Goal: Task Accomplishment & Management: Manage account settings

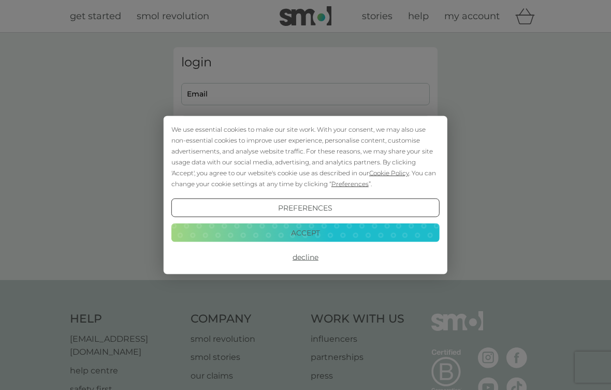
click at [333, 234] on button "Accept" at bounding box center [306, 232] width 268 height 19
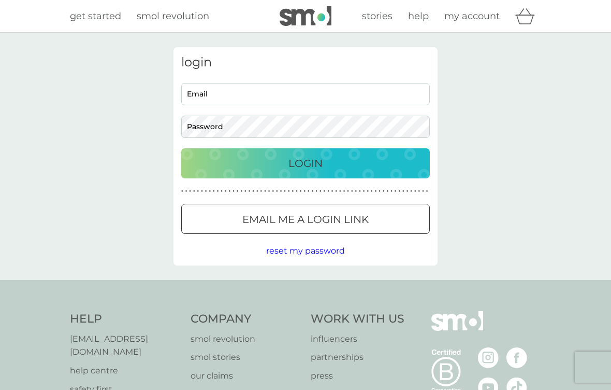
click at [241, 98] on input "Email" at bounding box center [305, 94] width 249 height 22
type input "ruby_jane@rocketmail.com"
click at [306, 163] on button "Login" at bounding box center [305, 163] width 249 height 30
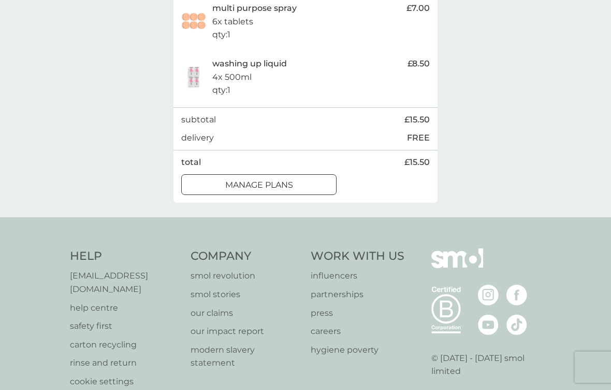
scroll to position [245, 0]
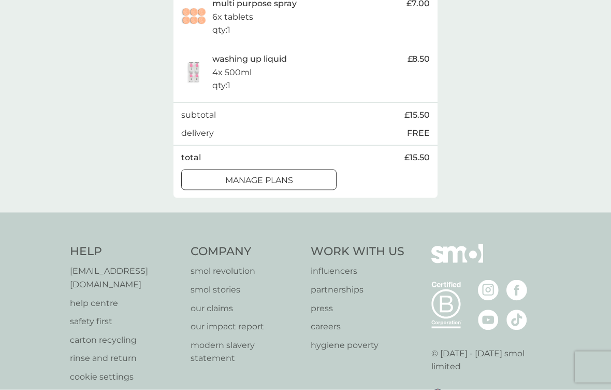
click at [303, 177] on div "manage plans" at bounding box center [259, 180] width 154 height 13
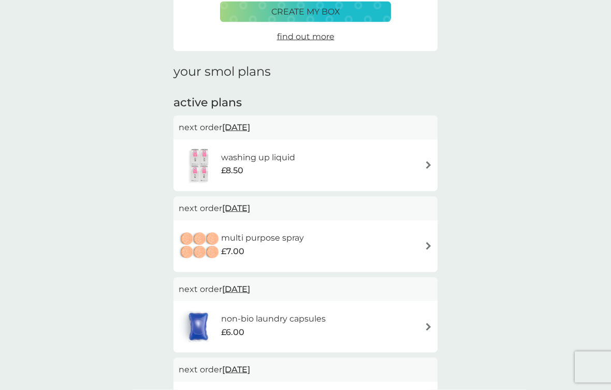
scroll to position [93, 0]
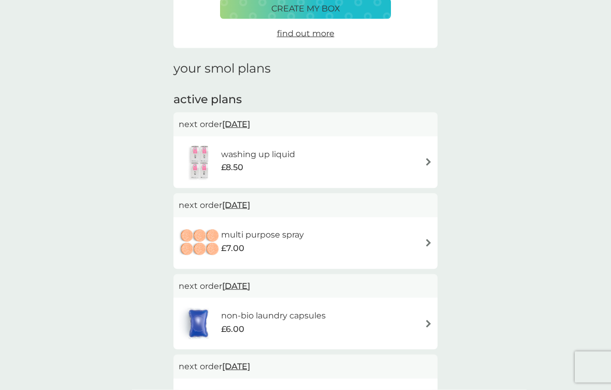
click at [423, 164] on div "washing up liquid £8.50" at bounding box center [306, 162] width 254 height 36
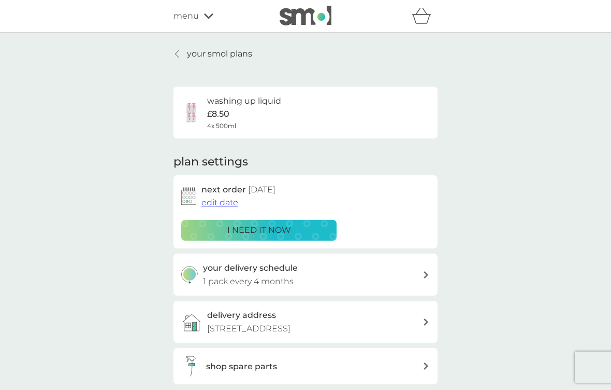
click at [424, 275] on icon at bounding box center [426, 274] width 5 height 7
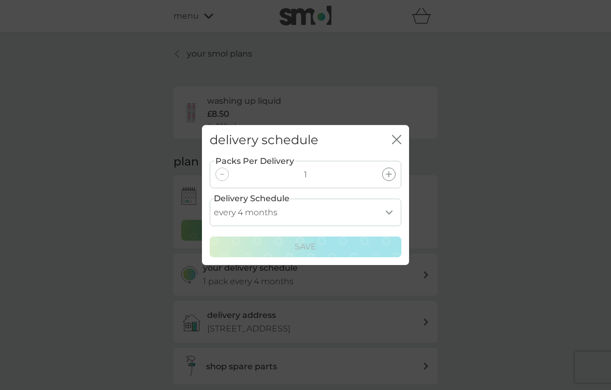
click at [389, 224] on select "every 1 month every 2 months every 3 months every 4 months every 5 months every…" at bounding box center [306, 211] width 192 height 27
select select "6"
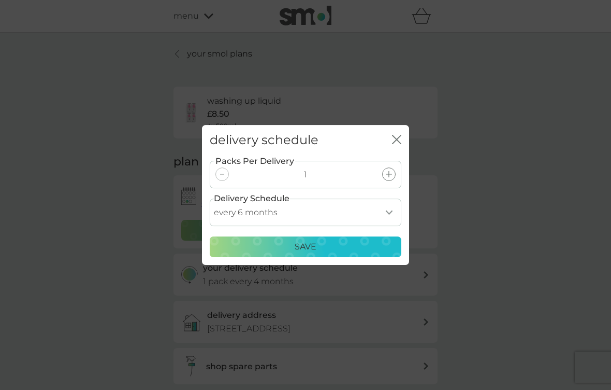
click at [356, 253] on div "Save" at bounding box center [306, 246] width 178 height 13
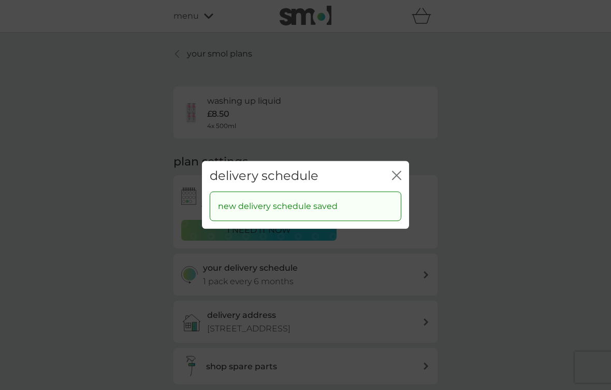
click at [395, 180] on icon "close" at bounding box center [396, 174] width 9 height 9
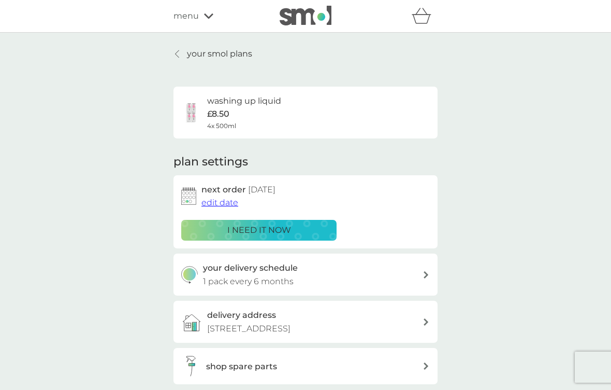
click at [224, 201] on span "edit date" at bounding box center [220, 202] width 37 height 10
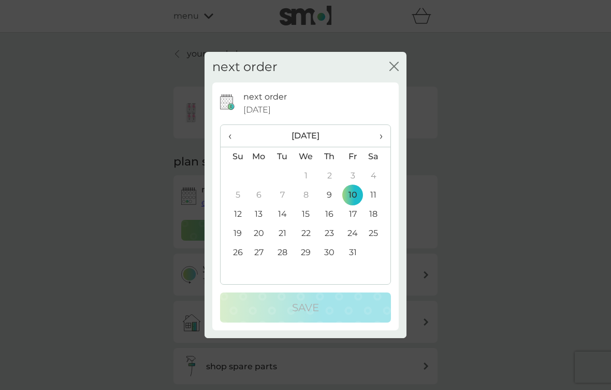
click at [378, 134] on span "›" at bounding box center [378, 136] width 10 height 22
click at [377, 139] on span "›" at bounding box center [378, 136] width 10 height 22
click at [230, 137] on span "‹" at bounding box center [233, 136] width 11 height 22
click at [311, 213] on td "12" at bounding box center [306, 214] width 24 height 19
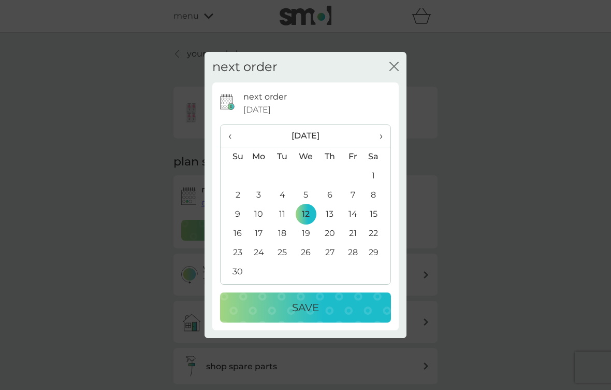
click at [364, 308] on div "Save" at bounding box center [306, 307] width 150 height 17
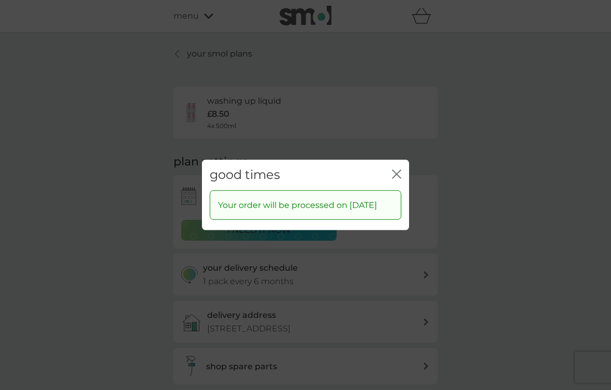
click at [397, 170] on icon "close" at bounding box center [396, 173] width 9 height 9
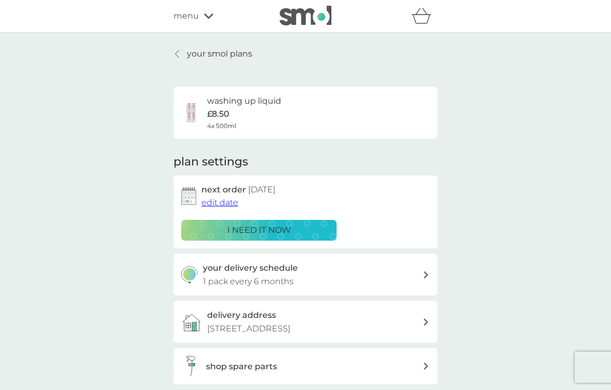
click at [185, 55] on link "your smol plans" at bounding box center [213, 53] width 79 height 13
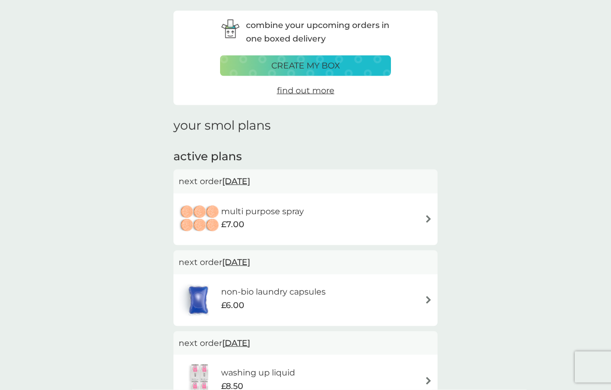
scroll to position [37, 0]
click at [427, 222] on div "multi purpose spray £7.00" at bounding box center [306, 219] width 254 height 36
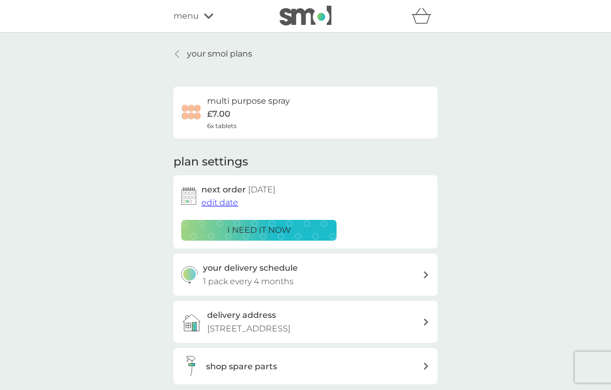
click at [226, 200] on span "edit date" at bounding box center [220, 202] width 37 height 10
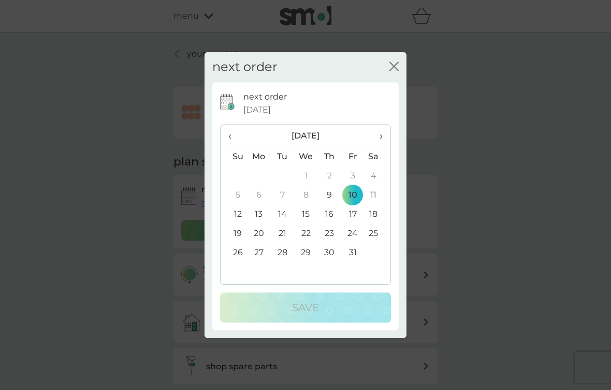
click at [381, 141] on span "›" at bounding box center [378, 136] width 10 height 22
click at [311, 224] on td "12" at bounding box center [306, 214] width 24 height 19
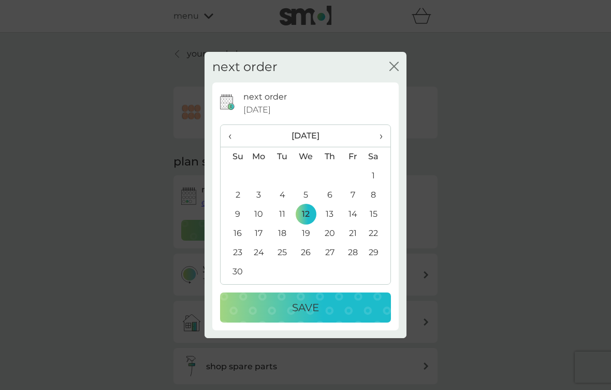
click at [359, 315] on div "Save" at bounding box center [306, 307] width 150 height 17
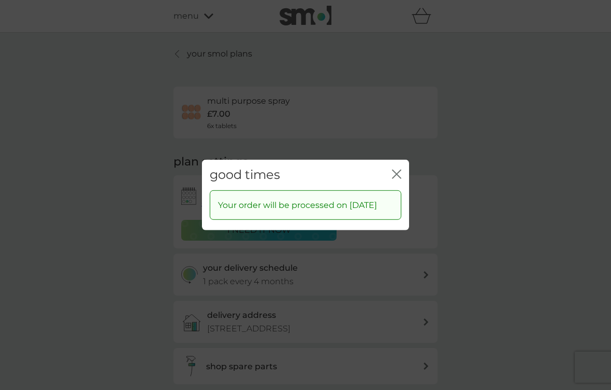
click at [398, 179] on icon "close" at bounding box center [396, 173] width 9 height 9
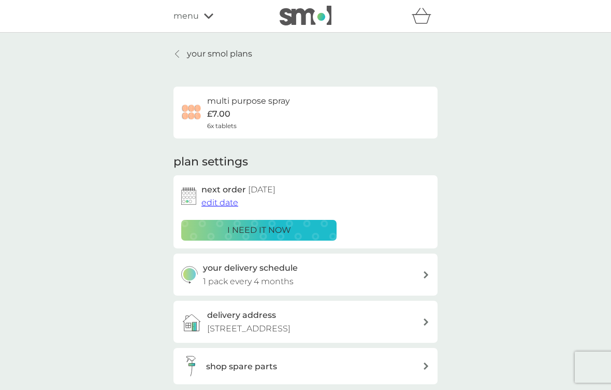
click at [210, 18] on icon at bounding box center [208, 15] width 9 height 5
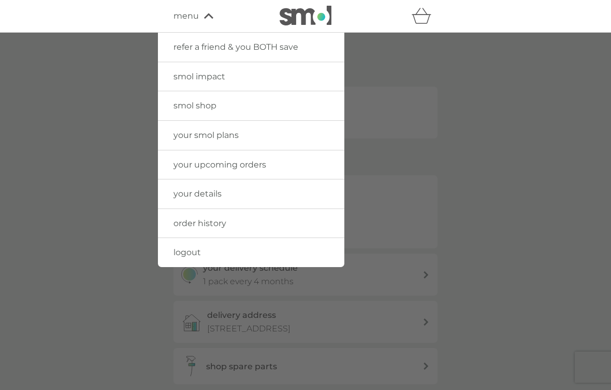
click at [302, 137] on link "your smol plans" at bounding box center [251, 135] width 187 height 29
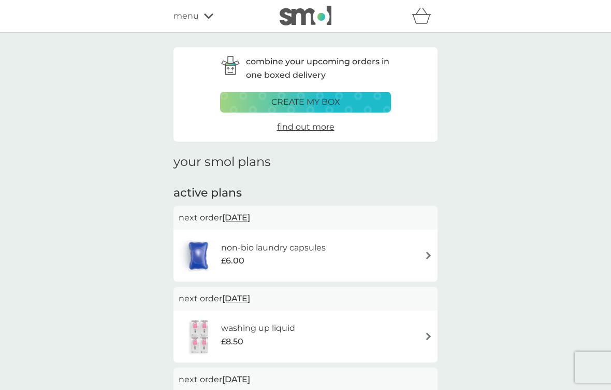
click at [207, 19] on div "menu" at bounding box center [218, 15] width 88 height 13
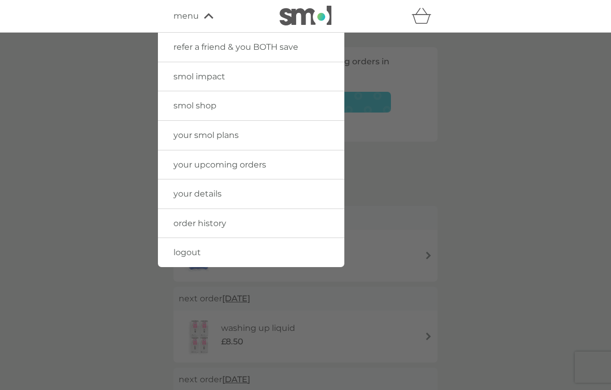
click at [278, 167] on link "your upcoming orders" at bounding box center [251, 164] width 187 height 29
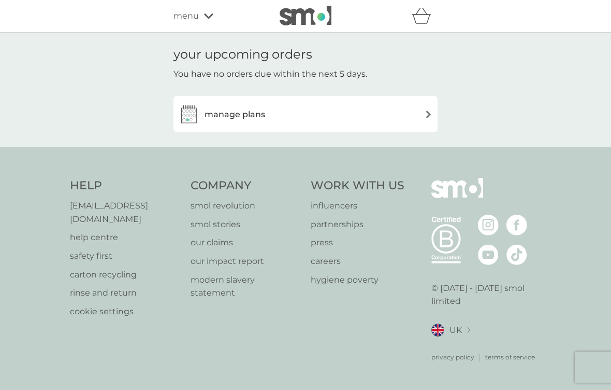
click at [420, 120] on div "manage plans" at bounding box center [306, 114] width 254 height 21
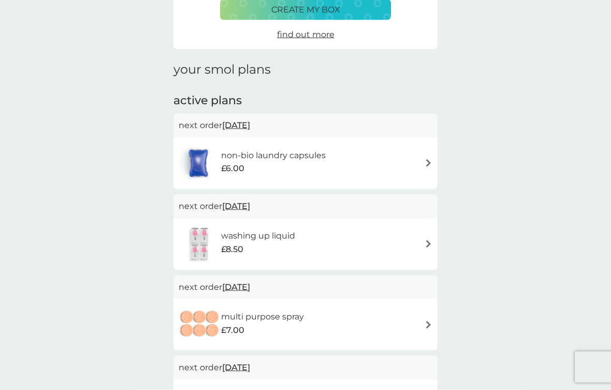
scroll to position [95, 0]
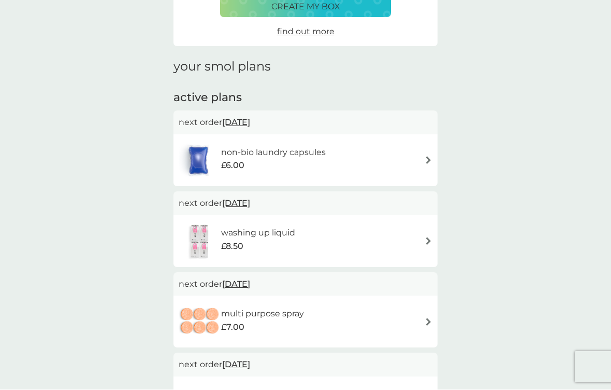
click at [424, 163] on div "non-bio laundry capsules £6.00" at bounding box center [306, 160] width 254 height 36
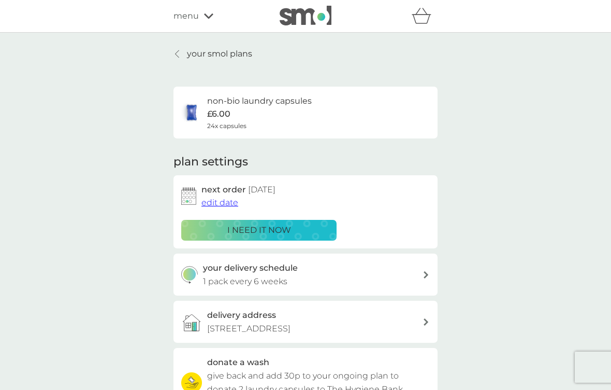
click at [229, 203] on span "edit date" at bounding box center [220, 202] width 37 height 10
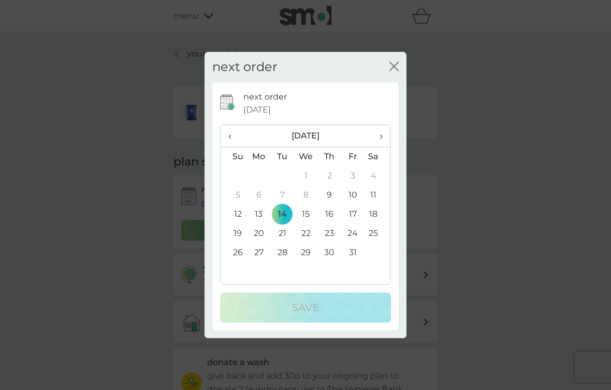
click at [283, 260] on td "28" at bounding box center [282, 252] width 23 height 19
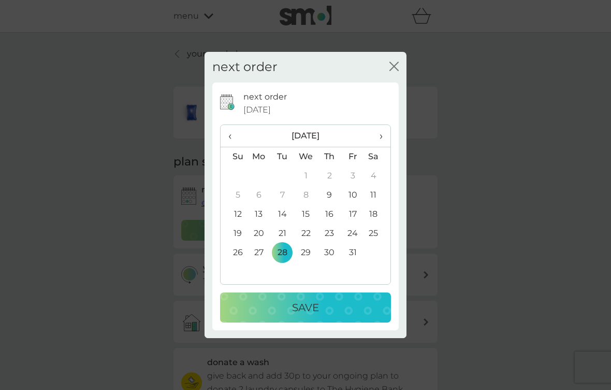
click at [344, 313] on div "Save" at bounding box center [306, 307] width 150 height 17
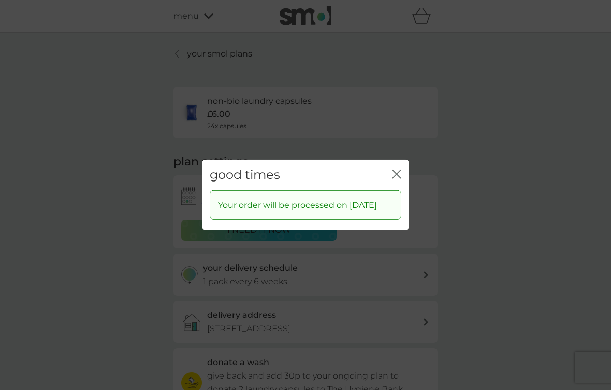
click at [398, 176] on icon "close" at bounding box center [399, 174] width 4 height 8
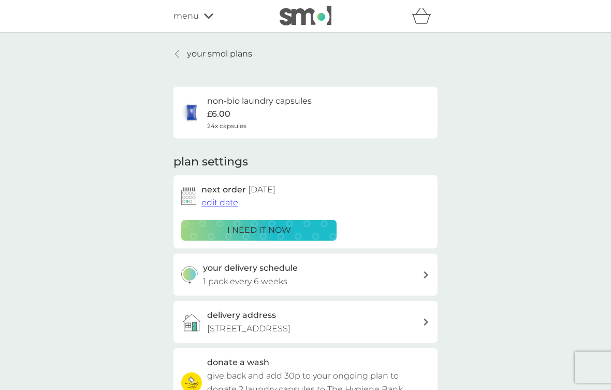
click at [191, 55] on p "your smol plans" at bounding box center [219, 53] width 65 height 13
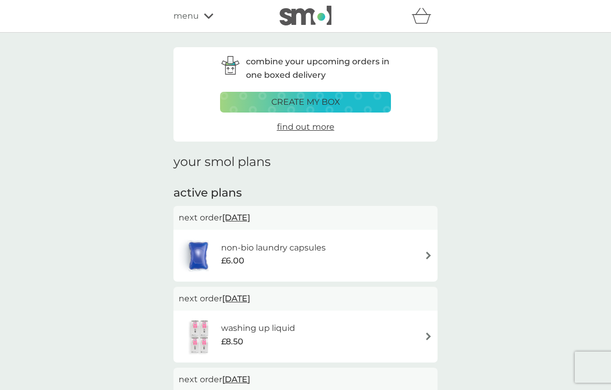
click at [211, 19] on div "menu" at bounding box center [218, 15] width 88 height 13
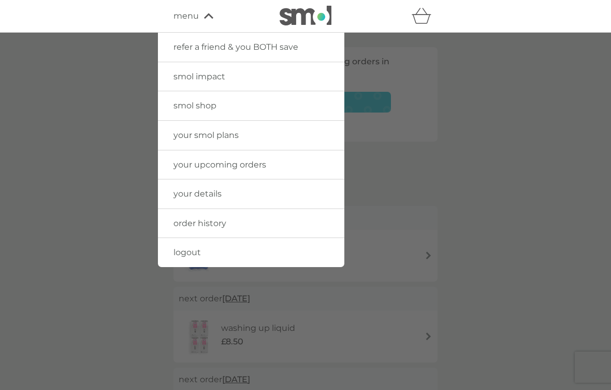
click at [232, 250] on link "logout" at bounding box center [251, 252] width 187 height 29
